Goal: Task Accomplishment & Management: Use online tool/utility

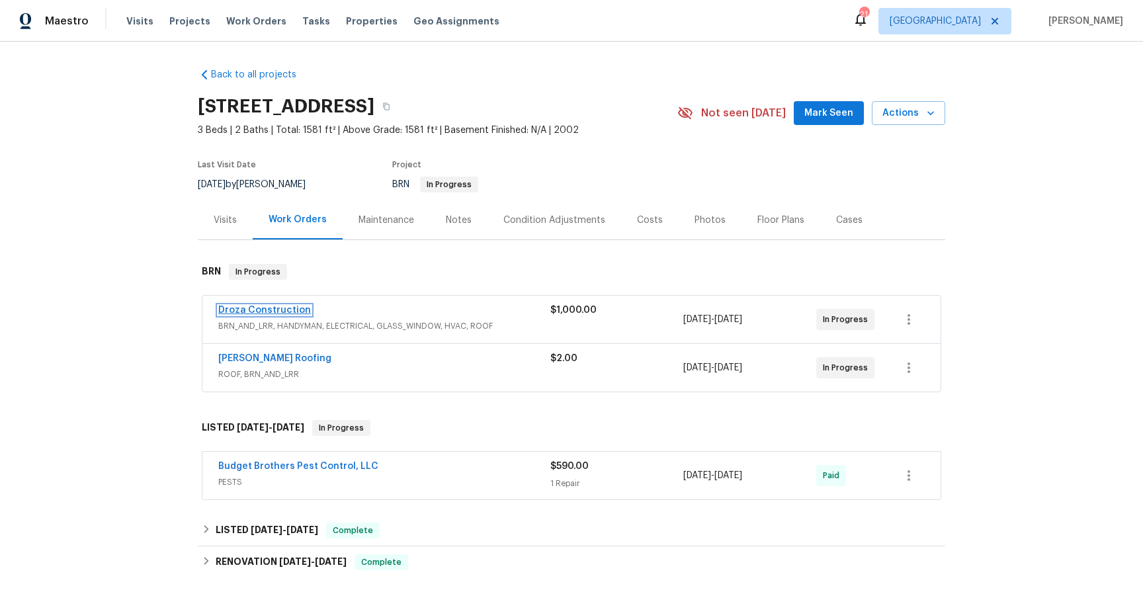
click at [289, 312] on link "Droza Construction" at bounding box center [264, 310] width 93 height 9
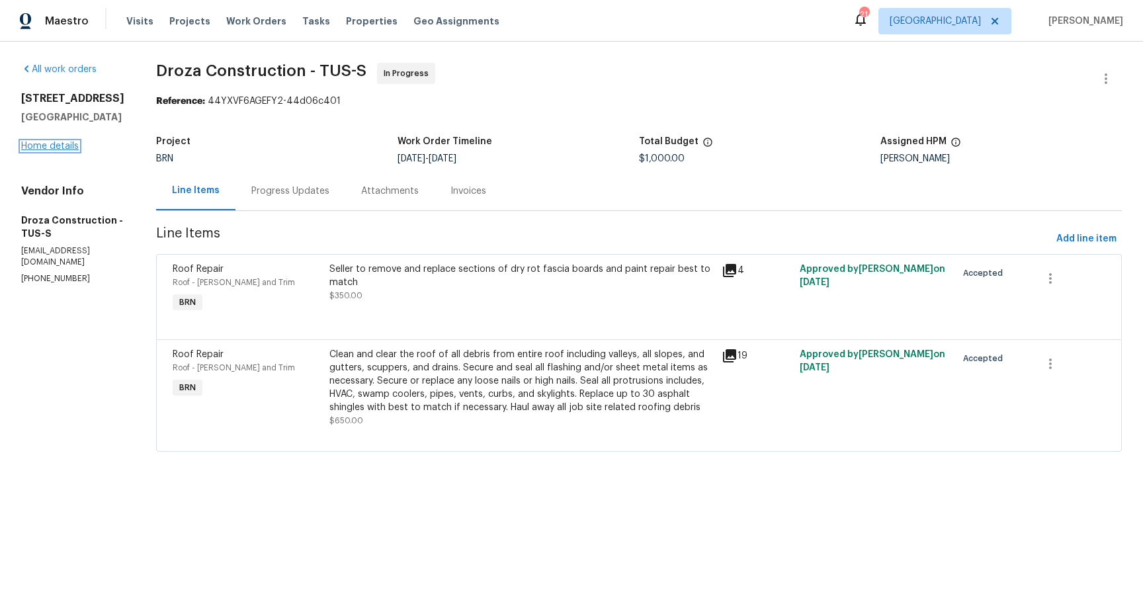
click at [66, 150] on link "Home details" at bounding box center [50, 146] width 58 height 9
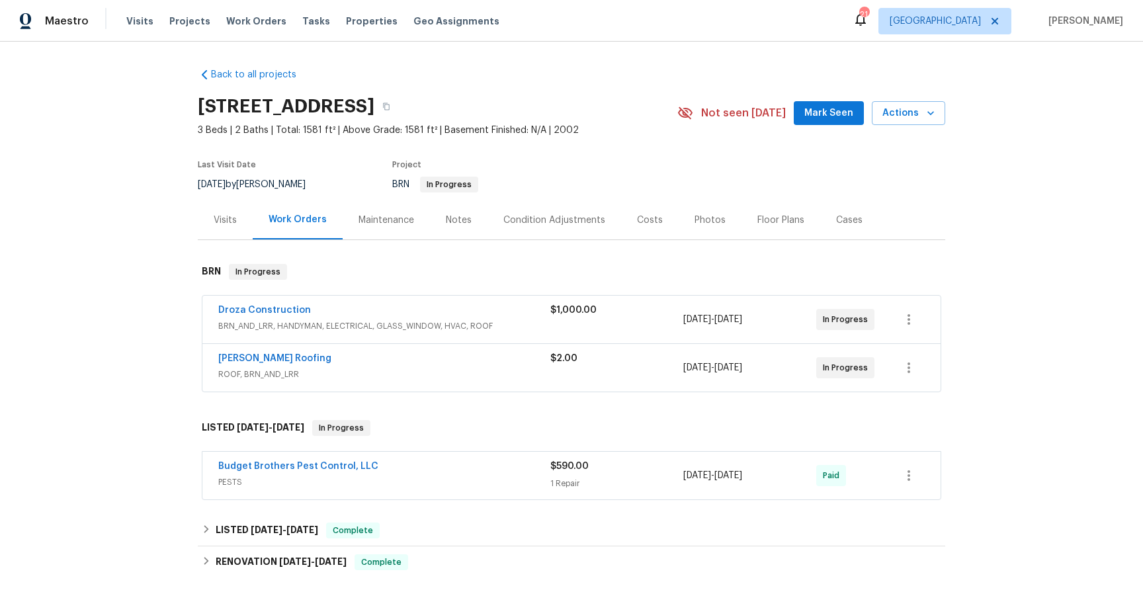
click at [312, 371] on span "ROOF, BRN_AND_LRR" at bounding box center [384, 374] width 332 height 13
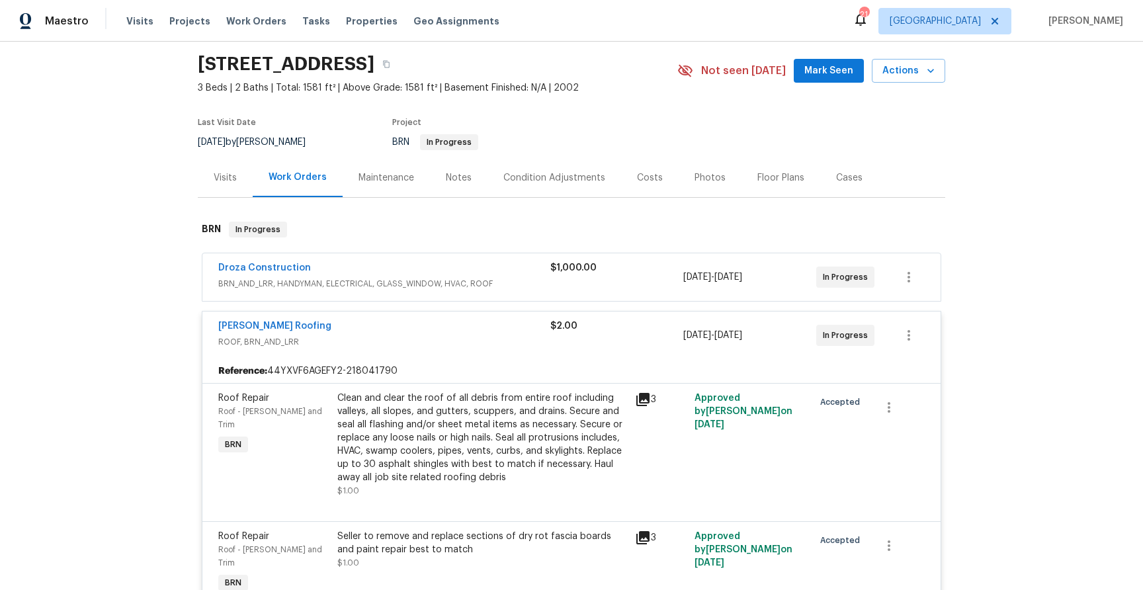
scroll to position [39, 0]
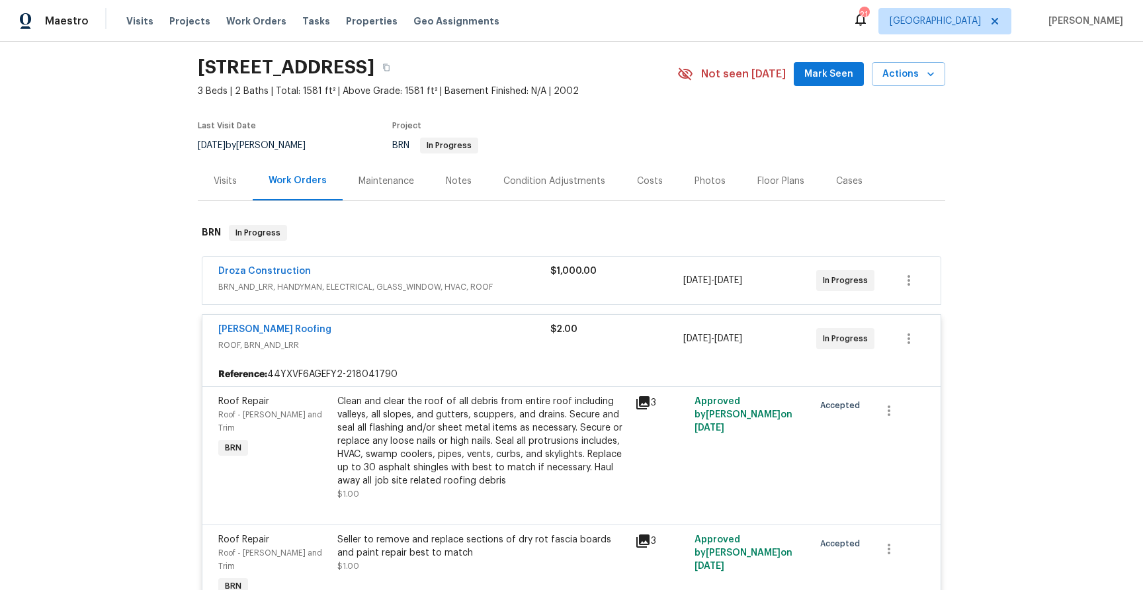
click at [362, 273] on div "Droza Construction" at bounding box center [384, 273] width 332 height 16
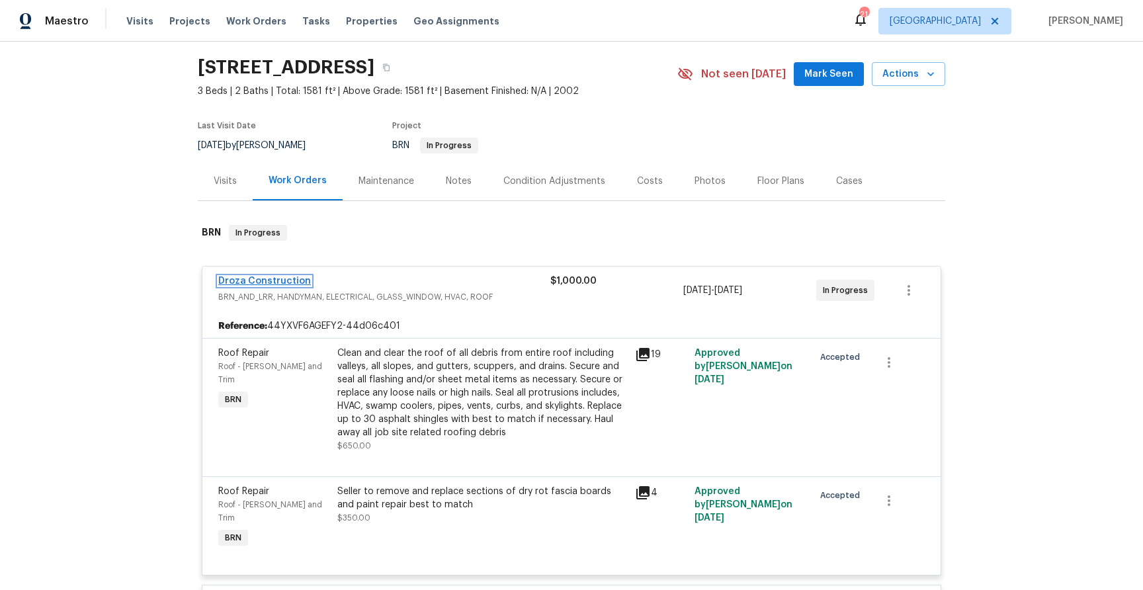
click at [295, 278] on link "Droza Construction" at bounding box center [264, 281] width 93 height 9
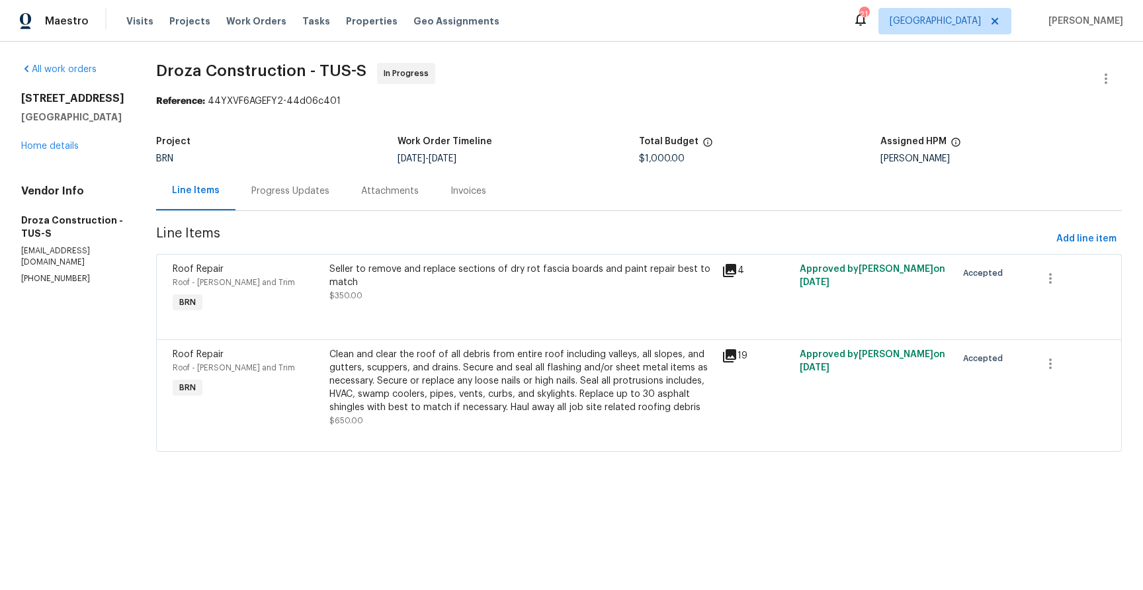
click at [324, 191] on div "Progress Updates" at bounding box center [290, 191] width 78 height 13
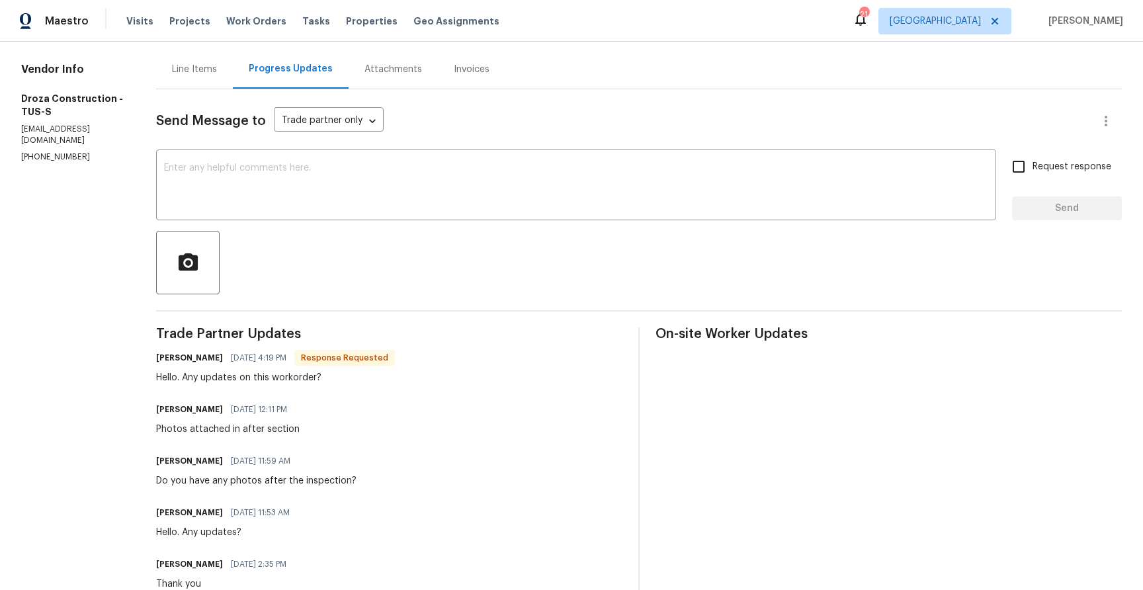
scroll to position [100, 0]
